Goal: Navigation & Orientation: Find specific page/section

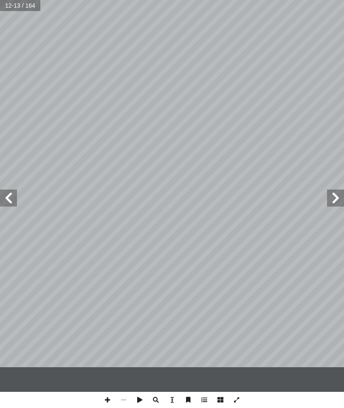
click at [11, 198] on span at bounding box center [8, 198] width 17 height 17
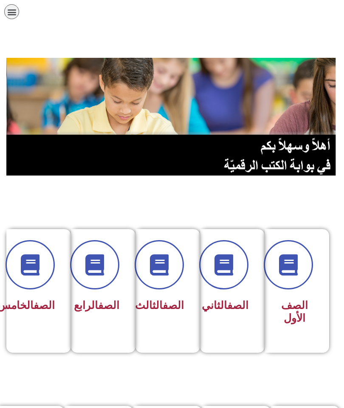
click at [161, 265] on icon at bounding box center [159, 264] width 21 height 21
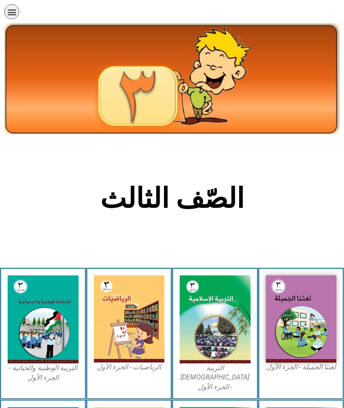
click at [298, 296] on img at bounding box center [301, 318] width 71 height 87
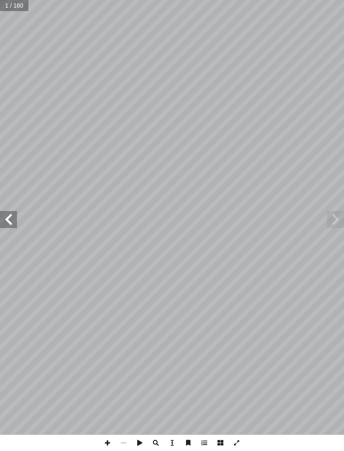
click at [12, 226] on span at bounding box center [8, 219] width 17 height 17
click at [14, 219] on span at bounding box center [8, 219] width 17 height 17
click at [16, 216] on span at bounding box center [8, 219] width 17 height 17
click at [10, 216] on span at bounding box center [8, 219] width 17 height 17
click at [9, 215] on span at bounding box center [8, 219] width 17 height 17
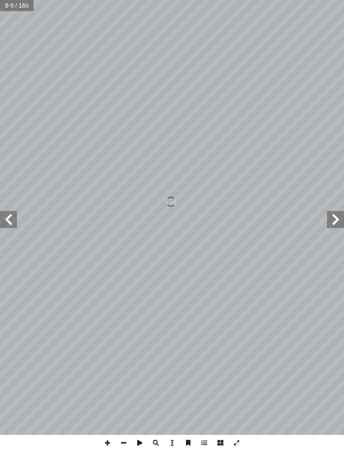
click at [332, 219] on span at bounding box center [335, 219] width 17 height 17
click at [340, 221] on span at bounding box center [335, 219] width 17 height 17
click at [14, 222] on span at bounding box center [8, 219] width 17 height 17
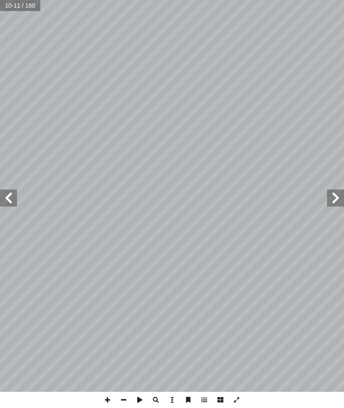
click at [16, 193] on span at bounding box center [8, 198] width 17 height 17
